Goal: Information Seeking & Learning: Learn about a topic

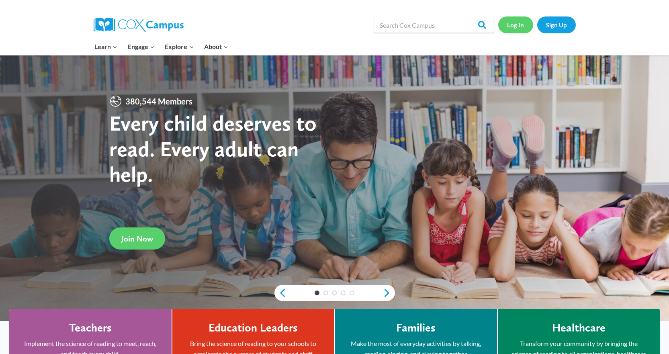
click at [517, 26] on link "Log In" at bounding box center [516, 24] width 35 height 16
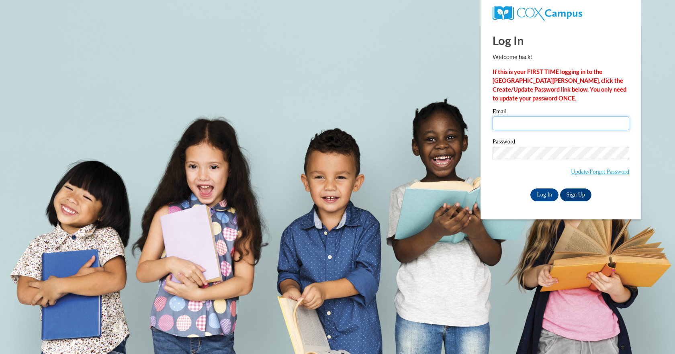
click at [508, 122] on input "Email" at bounding box center [561, 124] width 137 height 14
type input "tabicia@yahoo.com"
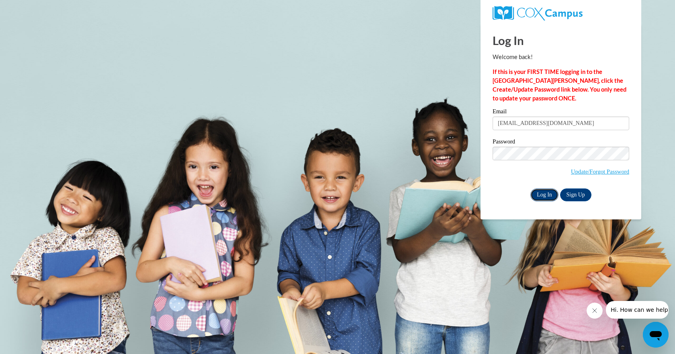
click at [544, 195] on input "Log In" at bounding box center [545, 195] width 28 height 13
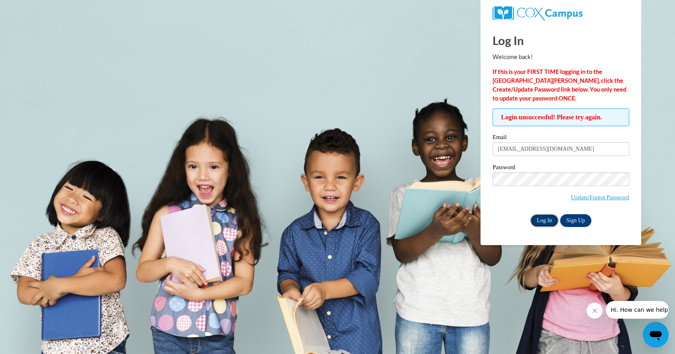
click at [541, 220] on input "Log In" at bounding box center [545, 220] width 28 height 13
click at [620, 222] on div "Log In Sign Up" at bounding box center [561, 220] width 137 height 13
click at [531, 214] on input "Log In" at bounding box center [545, 220] width 28 height 13
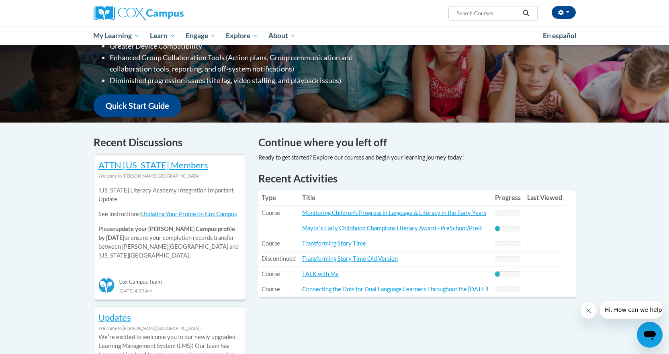
scroll to position [161, 0]
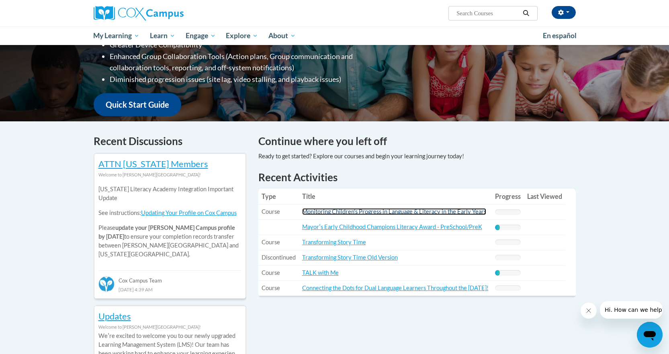
click at [310, 211] on link "Monitoring Children's Progress in Language & Literacy in the Early Years" at bounding box center [394, 211] width 184 height 7
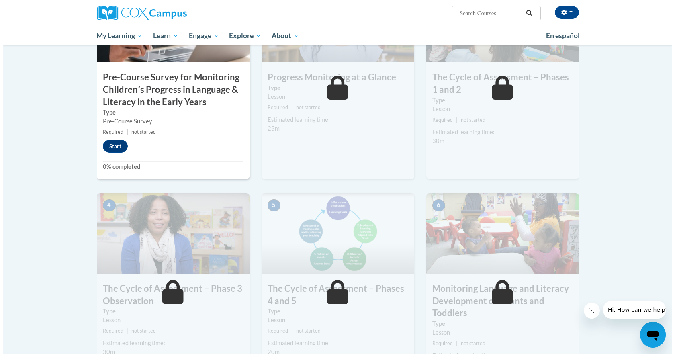
scroll to position [201, 0]
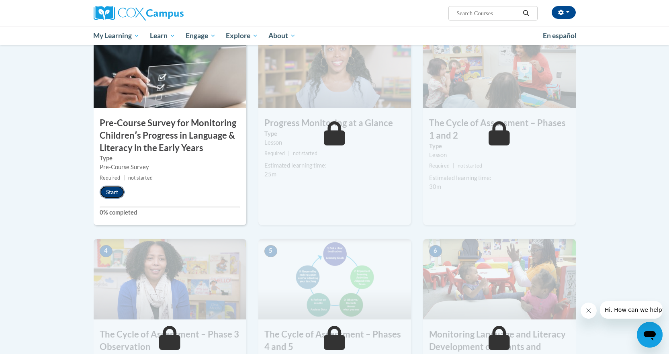
click at [115, 194] on button "Start" at bounding box center [112, 192] width 25 height 13
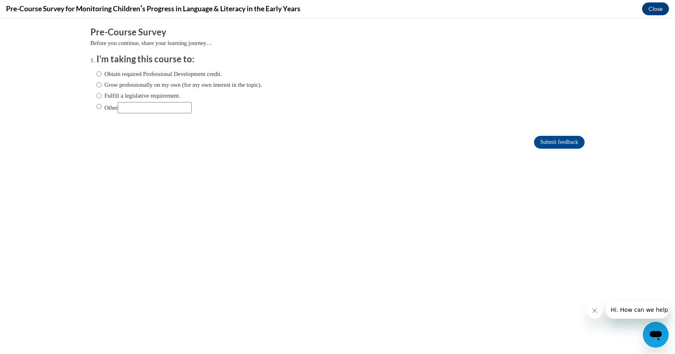
scroll to position [0, 0]
click at [96, 73] on input "Obtain required Professional Development credit." at bounding box center [98, 74] width 5 height 9
radio input "true"
click at [96, 96] on input "Fulfill a legislative requirement." at bounding box center [98, 95] width 5 height 9
radio input "true"
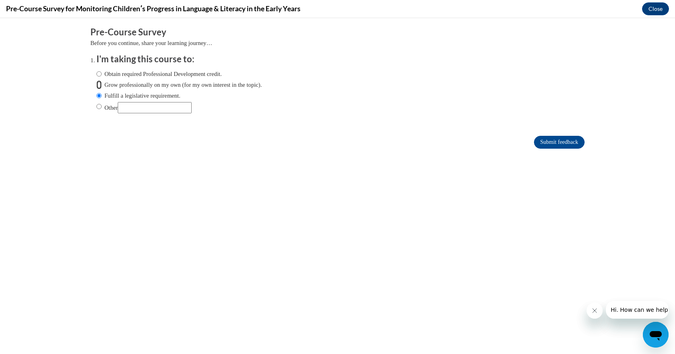
click at [96, 84] on input "Grow professionally on my own (for my own interest in the topic)." at bounding box center [98, 84] width 5 height 9
radio input "true"
click at [96, 73] on input "Obtain required Professional Development credit." at bounding box center [98, 74] width 5 height 9
radio input "true"
click at [597, 314] on button "Close message from company" at bounding box center [595, 311] width 16 height 16
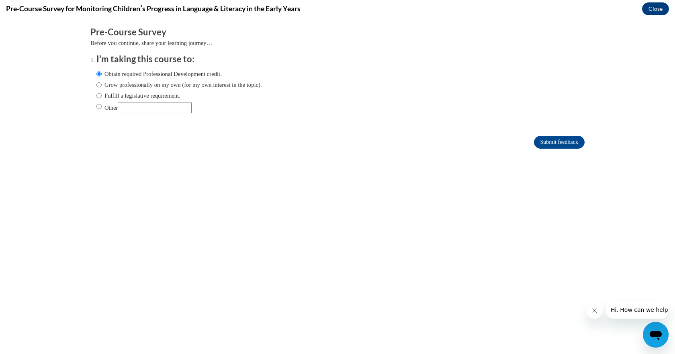
click at [594, 311] on icon "Close message from company" at bounding box center [595, 311] width 4 height 4
click at [546, 144] on input "Submit feedback" at bounding box center [559, 142] width 51 height 13
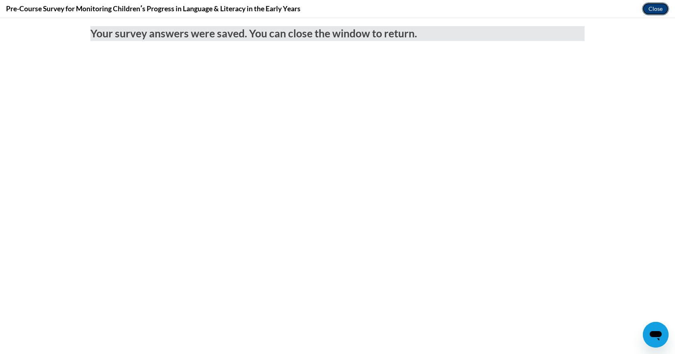
click at [650, 8] on button "Close" at bounding box center [656, 8] width 27 height 13
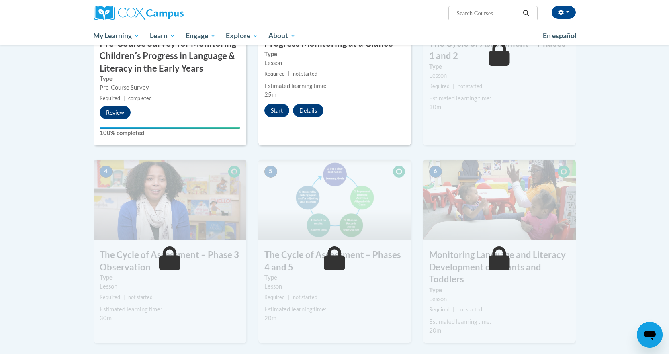
scroll to position [281, 0]
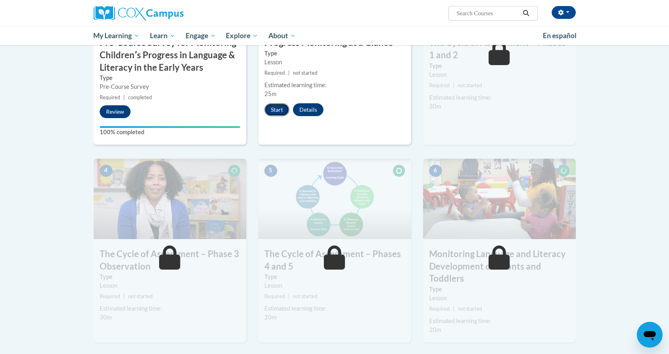
click at [270, 107] on button "Start" at bounding box center [277, 109] width 25 height 13
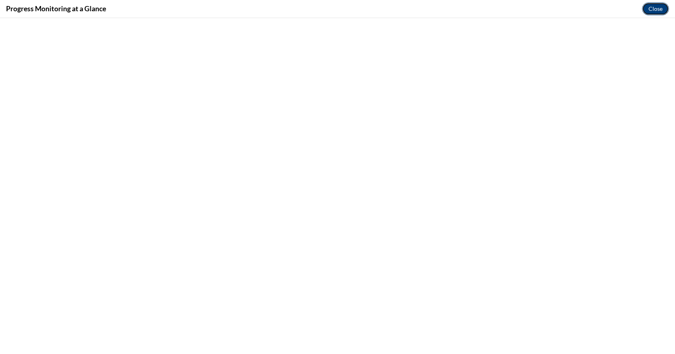
click at [650, 11] on button "Close" at bounding box center [656, 8] width 27 height 13
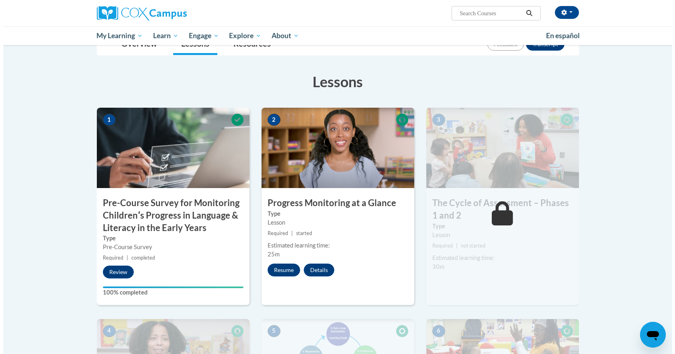
scroll to position [121, 0]
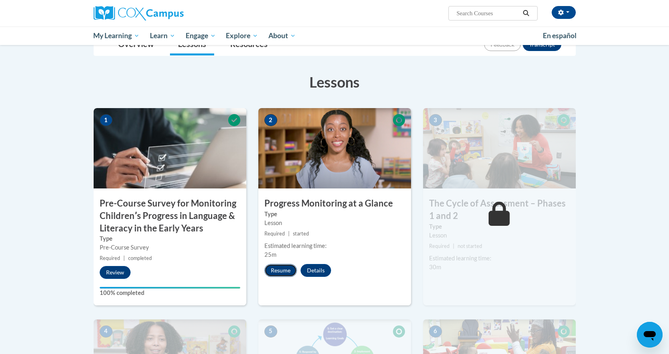
click at [276, 273] on button "Resume" at bounding box center [281, 270] width 33 height 13
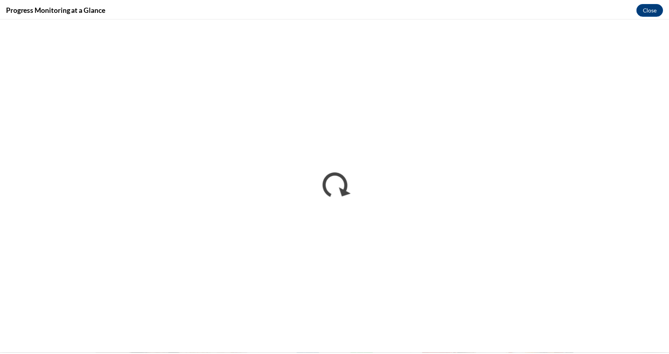
scroll to position [0, 0]
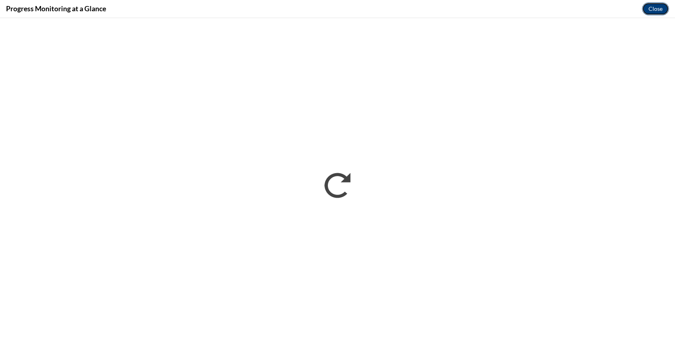
click at [650, 7] on button "Close" at bounding box center [656, 8] width 27 height 13
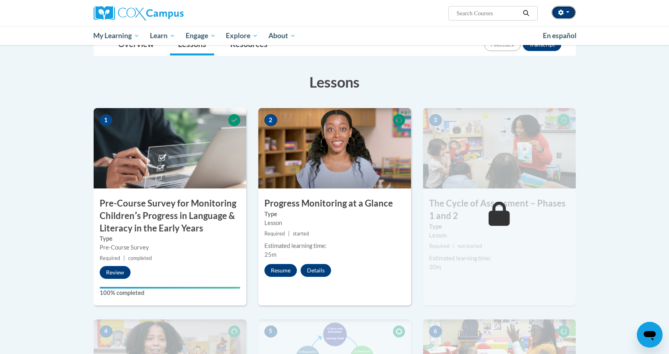
click at [568, 10] on button "button" at bounding box center [564, 12] width 24 height 13
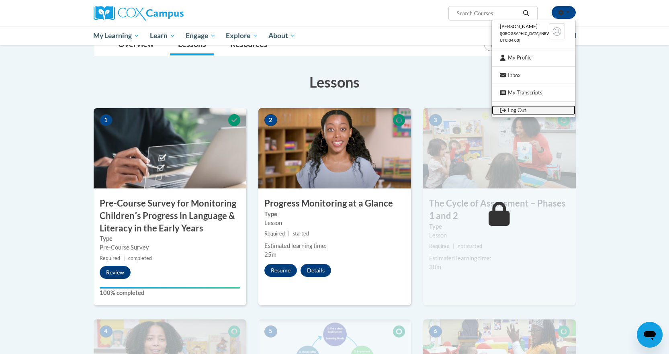
click at [511, 111] on link "Log Out" at bounding box center [534, 110] width 84 height 10
